Goal: Information Seeking & Learning: Learn about a topic

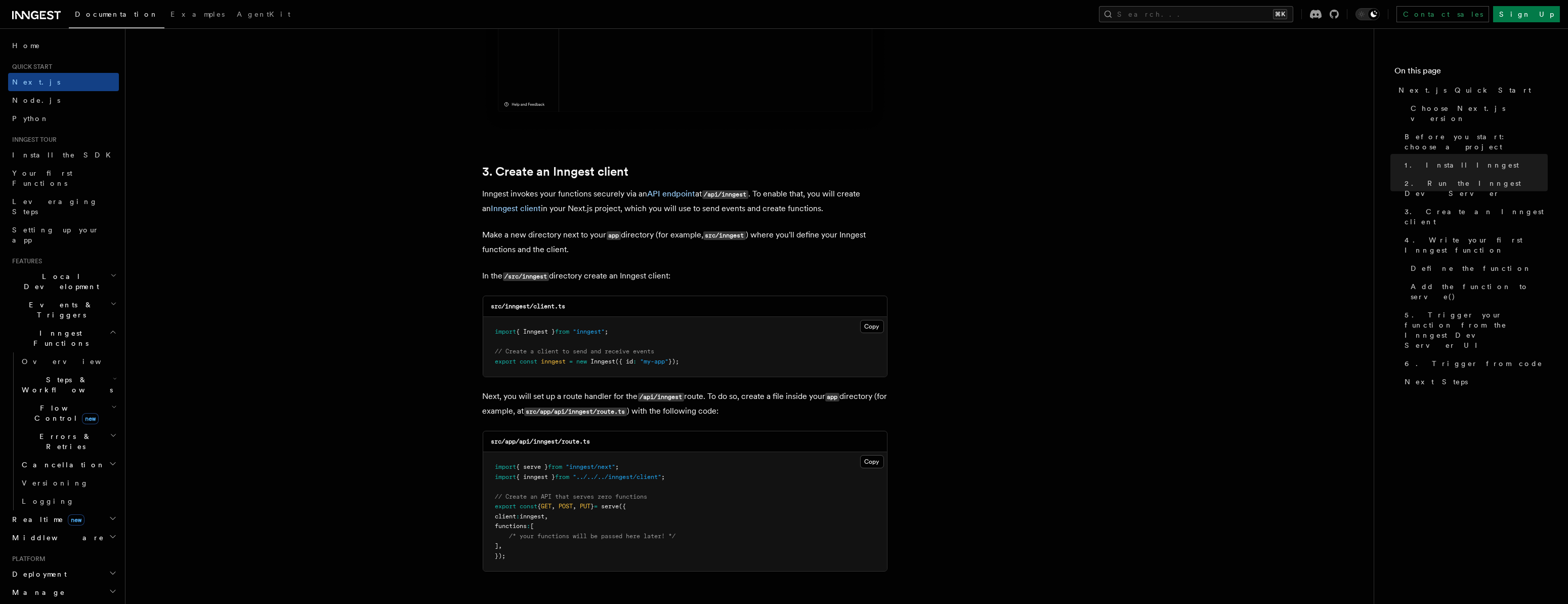
scroll to position [1228, 0]
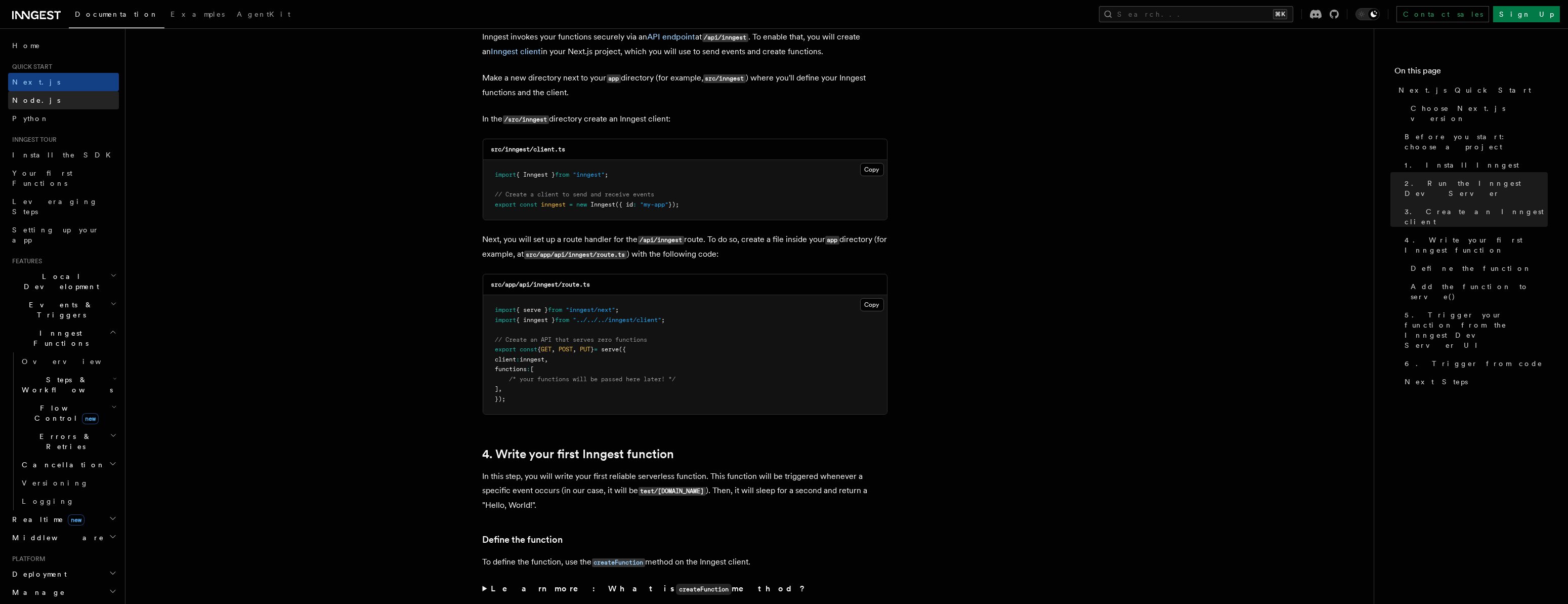
click at [21, 99] on span "Node.js" at bounding box center [36, 100] width 48 height 8
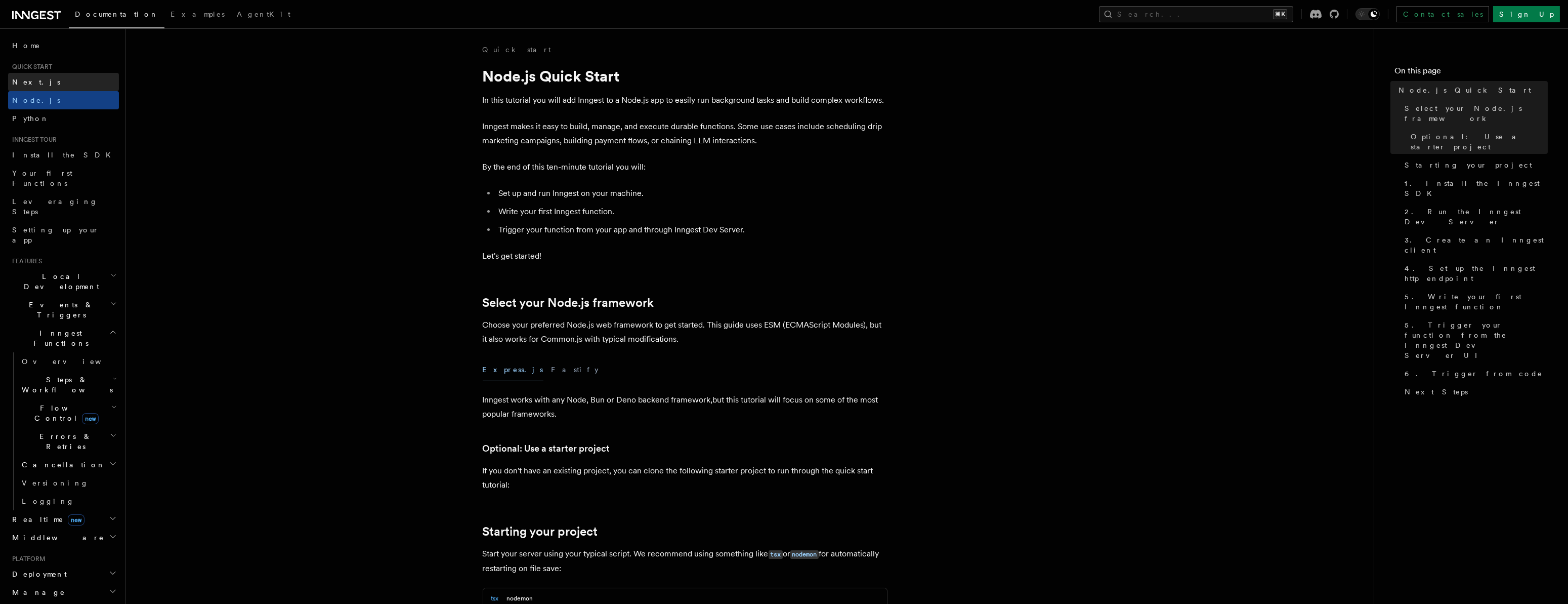
click at [11, 80] on link "Next.js" at bounding box center [63, 82] width 111 height 18
